Goal: Transaction & Acquisition: Book appointment/travel/reservation

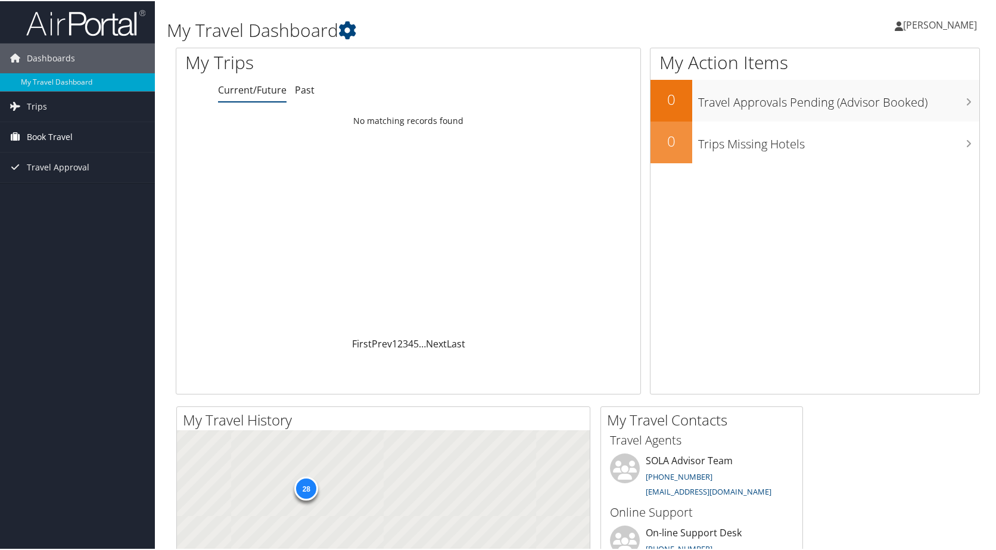
click at [57, 134] on span "Book Travel" at bounding box center [50, 136] width 46 height 30
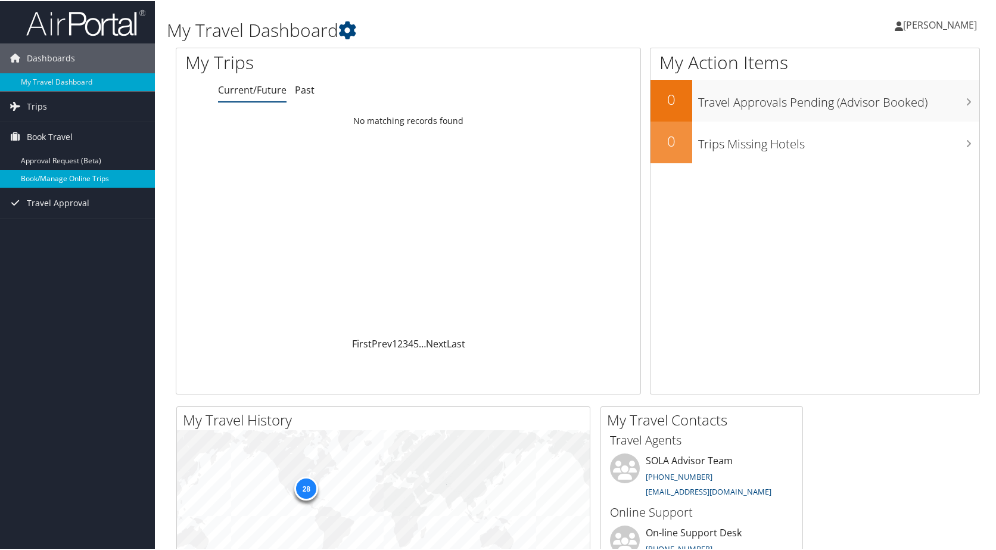
click at [77, 179] on link "Book/Manage Online Trips" at bounding box center [77, 178] width 155 height 18
